Goal: Task Accomplishment & Management: Use online tool/utility

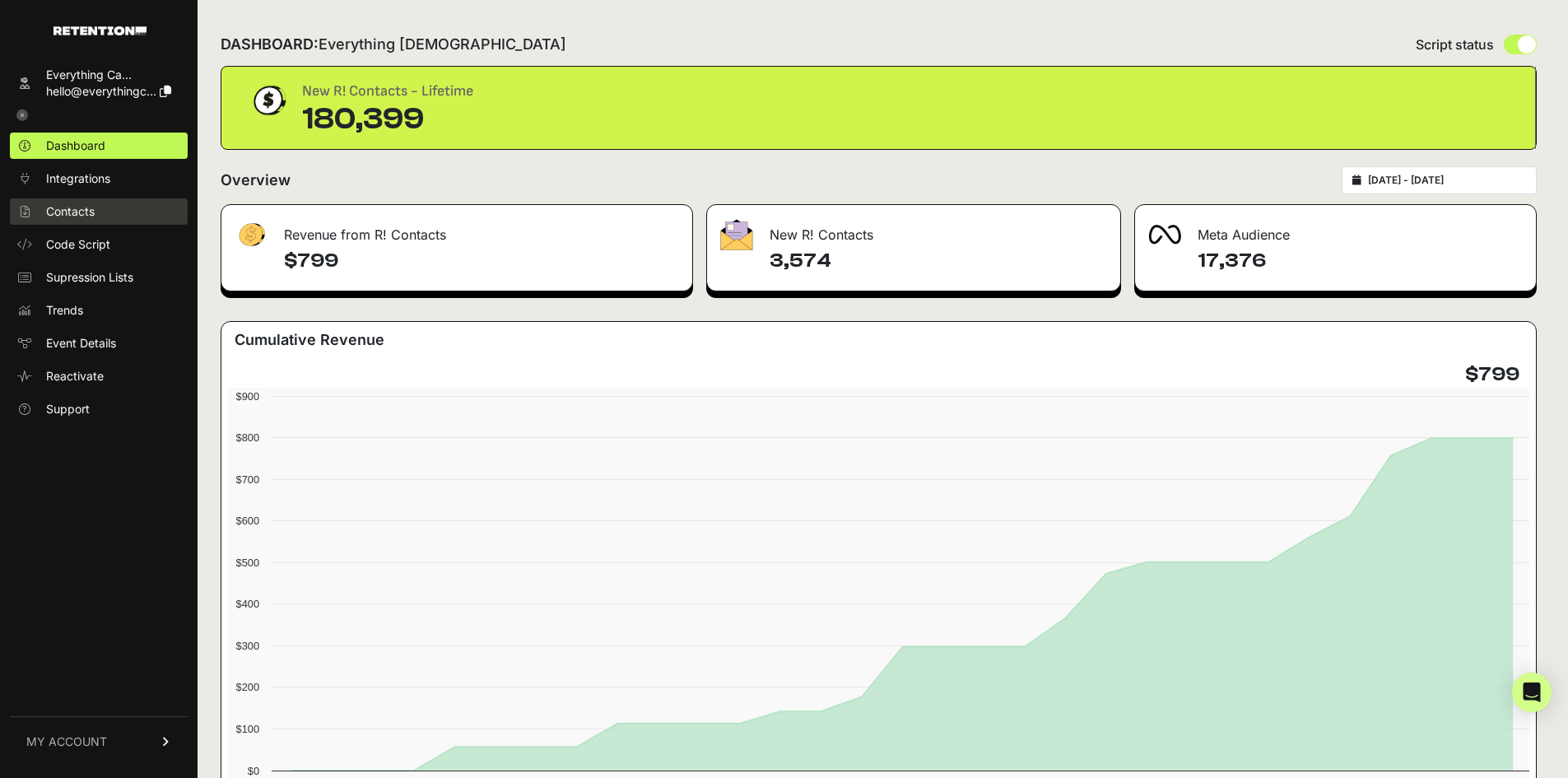
click at [98, 200] on link "Contacts" at bounding box center [98, 212] width 178 height 26
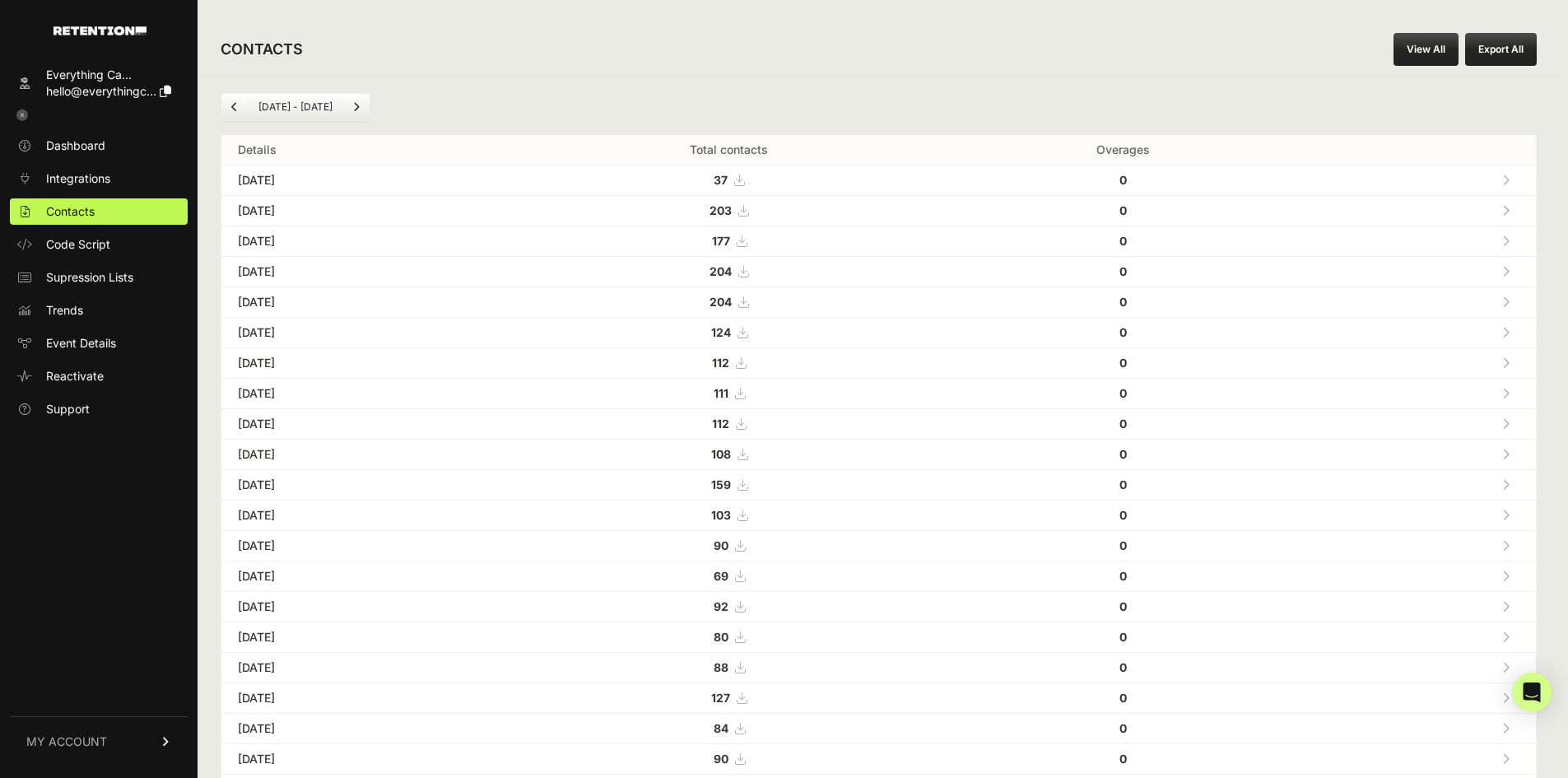
click at [1449, 50] on link "View All" at bounding box center [1426, 50] width 65 height 33
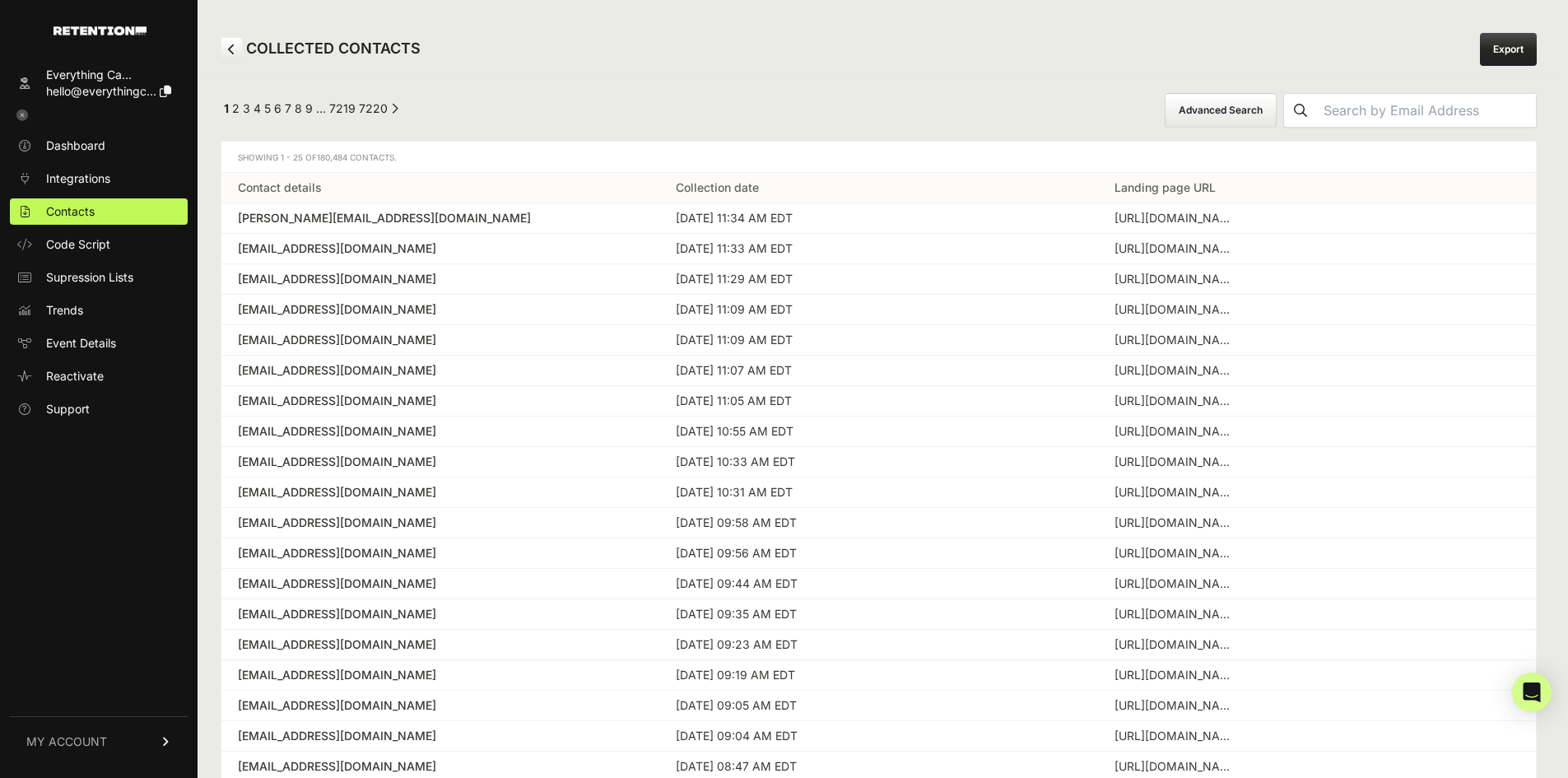
click at [1274, 112] on button "Advanced Search" at bounding box center [1220, 110] width 112 height 35
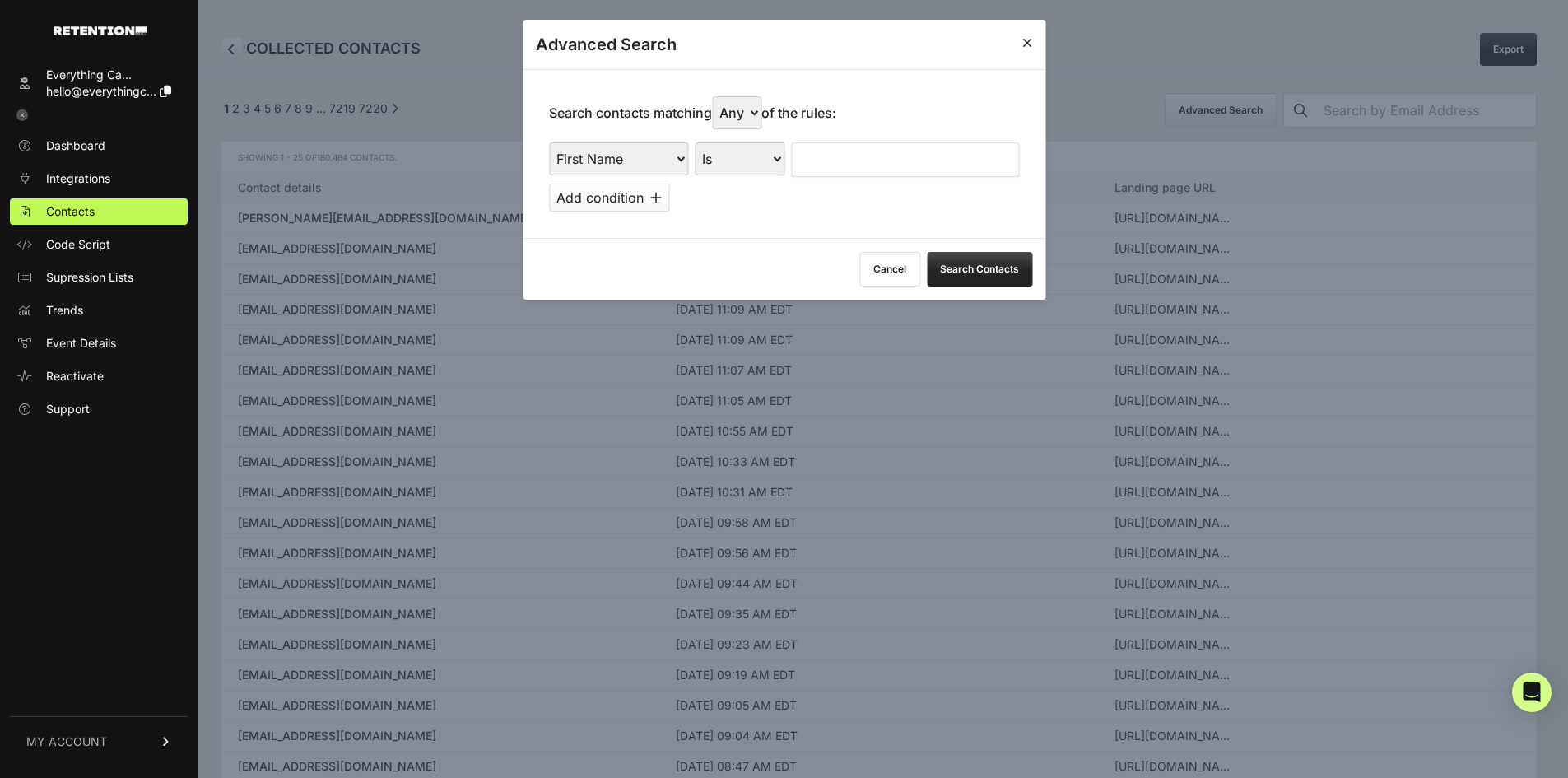
click at [674, 159] on select "First Name Last Name State City Email Email Domain Landing Domain Landing Page …" at bounding box center [619, 159] width 139 height 33
select select "landing_page_url"
click at [549, 142] on select "First Name Last Name State City Email Email Domain Landing Domain Landing Page …" at bounding box center [619, 159] width 139 height 33
click at [879, 153] on input "text" at bounding box center [905, 160] width 228 height 35
type input "everysacredsunday"
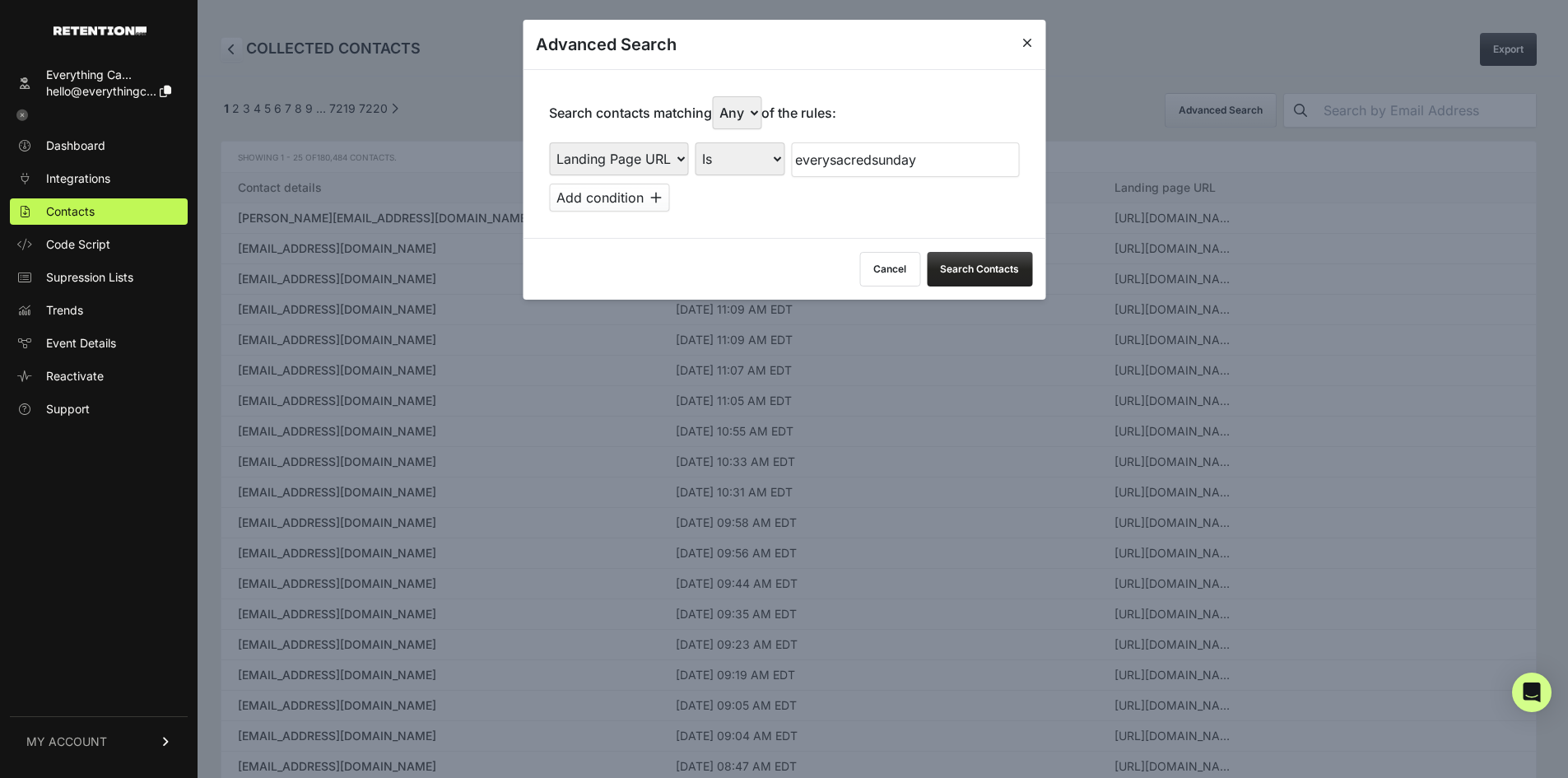
click at [958, 261] on button "Search Contacts" at bounding box center [979, 270] width 105 height 35
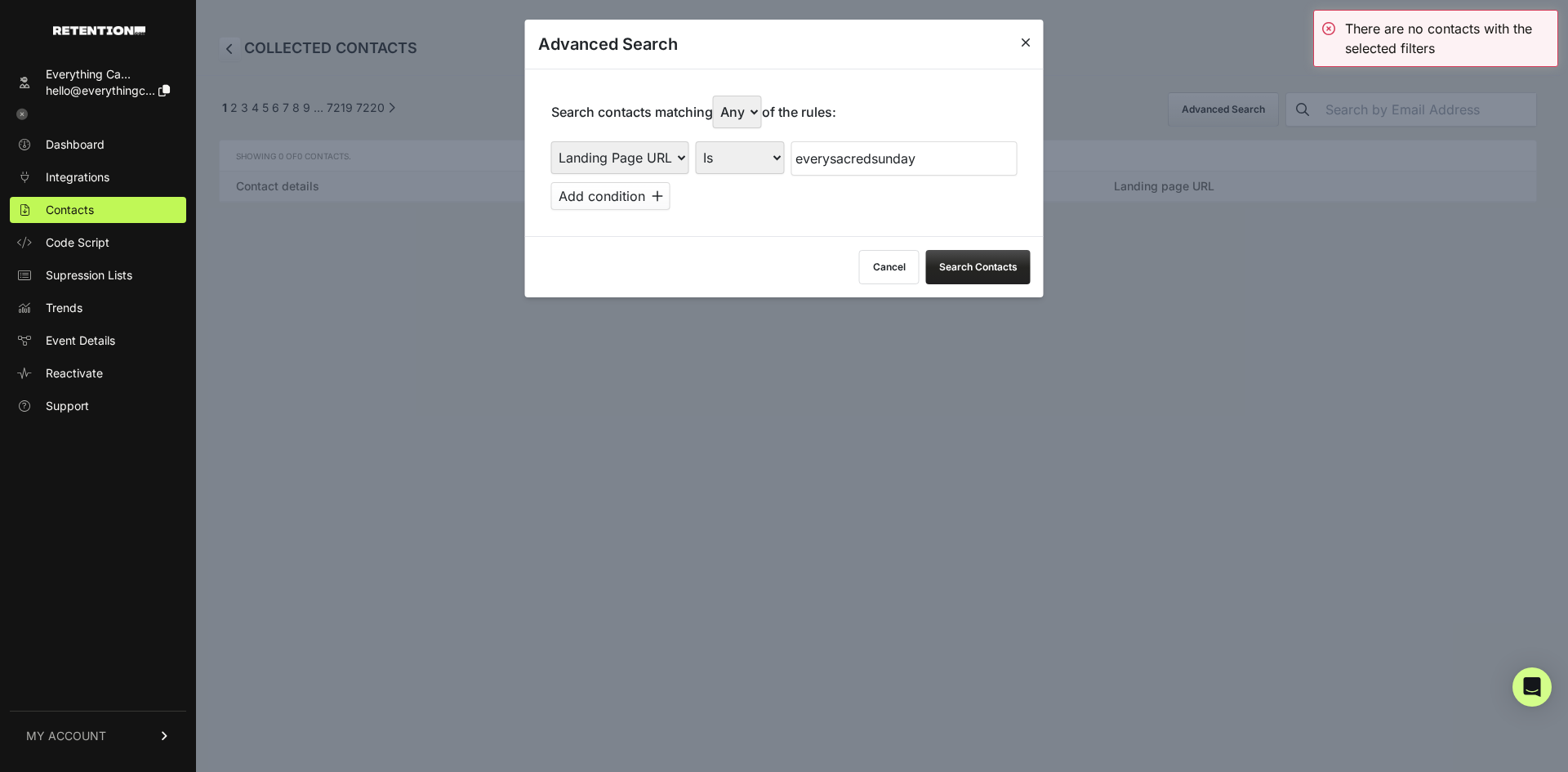
click at [723, 141] on select "Is Is not Contains Starts with" at bounding box center [740, 158] width 89 height 33
select select "contains"
click at [696, 141] on select "Is Is not Contains Starts with" at bounding box center [740, 158] width 89 height 33
click at [983, 272] on button "Search Contacts" at bounding box center [978, 267] width 104 height 34
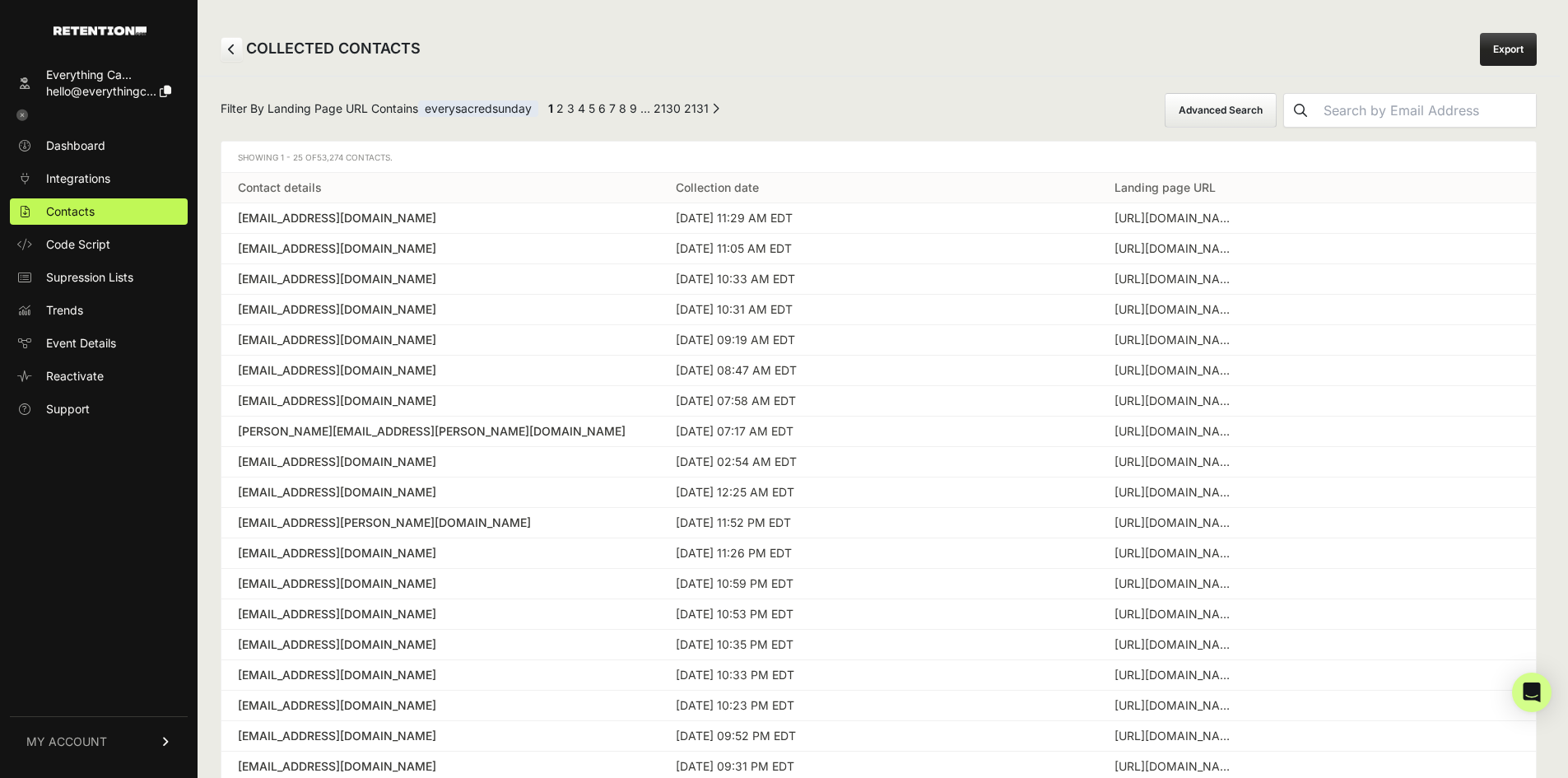
click at [1532, 59] on link "Export" at bounding box center [1508, 50] width 57 height 33
